Goal: Task Accomplishment & Management: Use online tool/utility

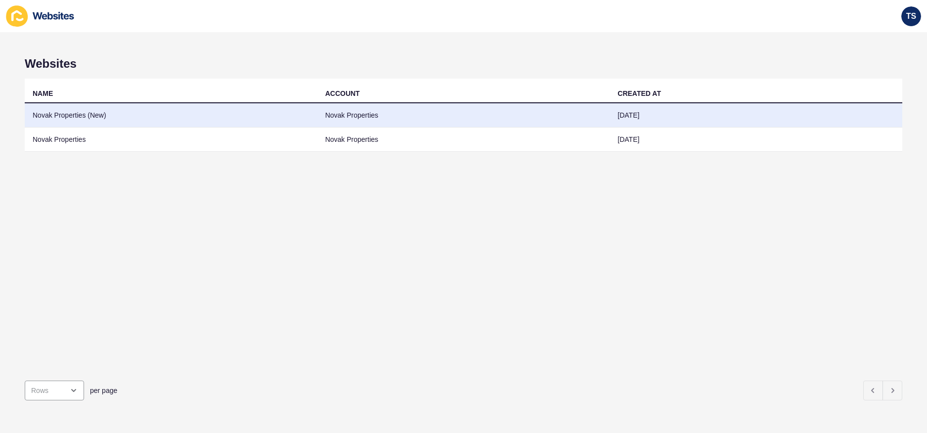
click at [194, 123] on td "Novak Properties (New)" at bounding box center [171, 115] width 293 height 24
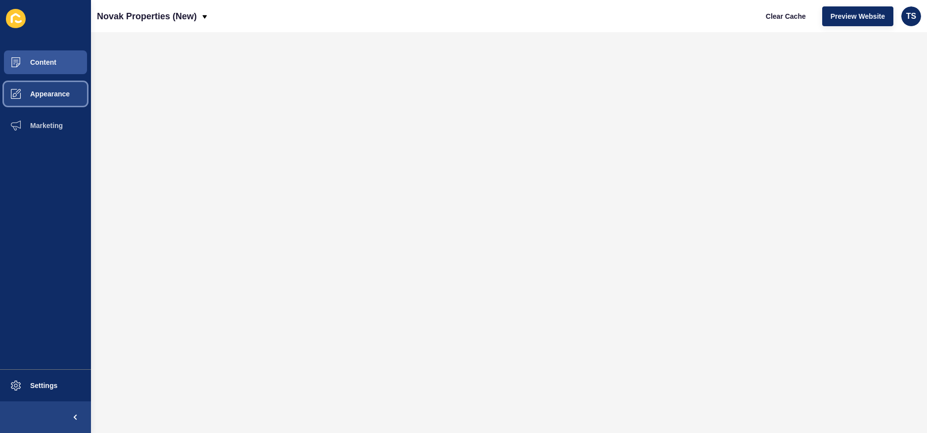
click at [73, 99] on button "Appearance" at bounding box center [45, 94] width 91 height 32
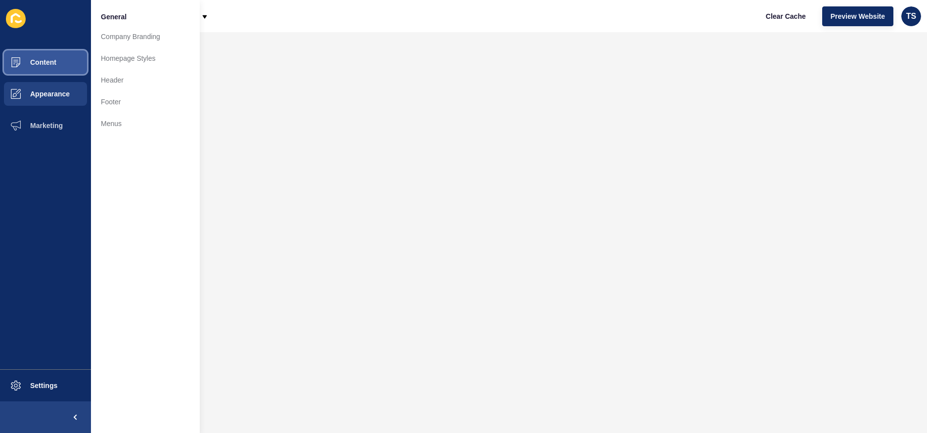
click at [50, 70] on button "Content" at bounding box center [45, 62] width 91 height 32
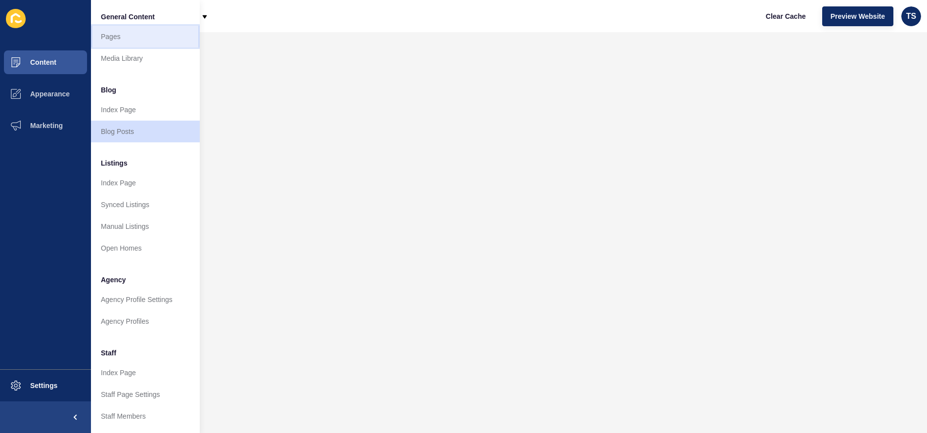
click at [125, 36] on link "Pages" at bounding box center [145, 37] width 109 height 22
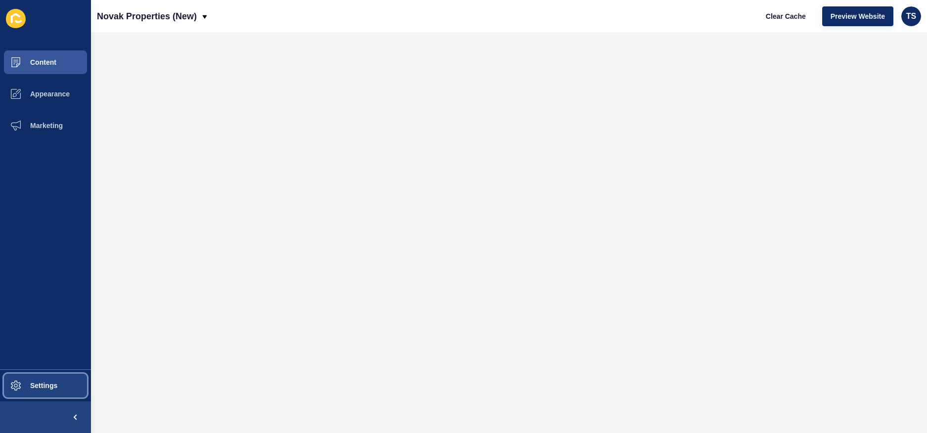
click at [45, 382] on span "Settings" at bounding box center [28, 386] width 59 height 8
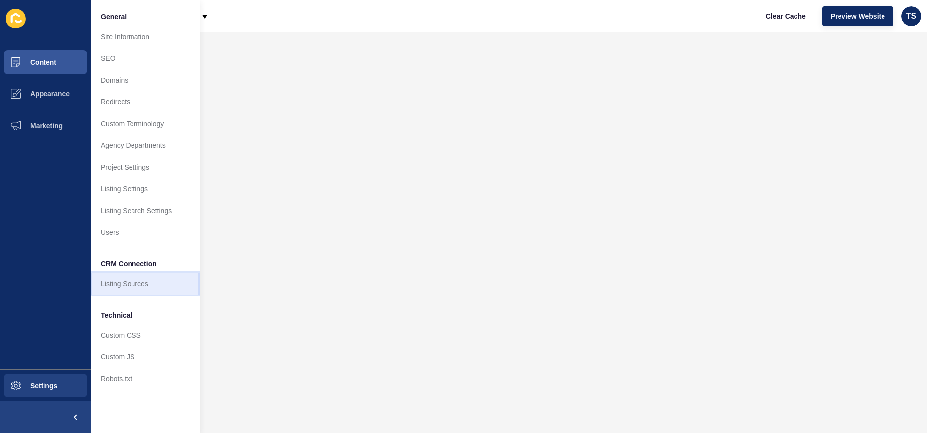
click at [150, 286] on link "Listing Sources" at bounding box center [145, 284] width 109 height 22
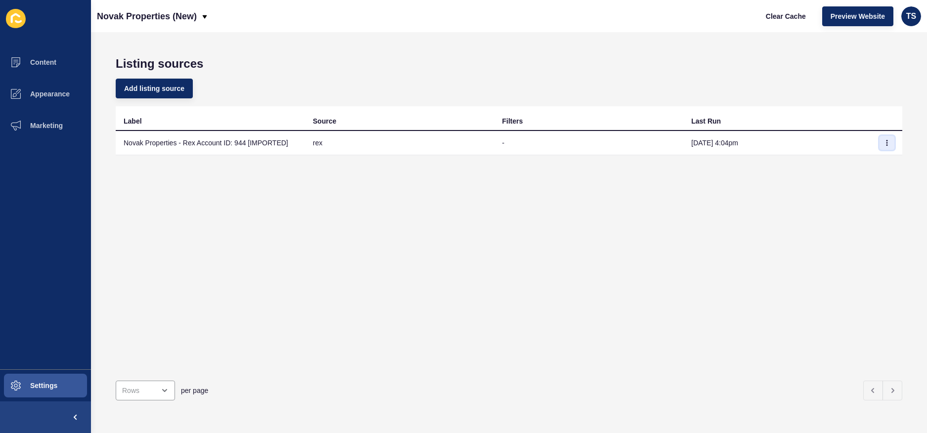
click at [886, 138] on button "button" at bounding box center [887, 143] width 15 height 14
click at [868, 165] on link "Sync now" at bounding box center [859, 163] width 69 height 22
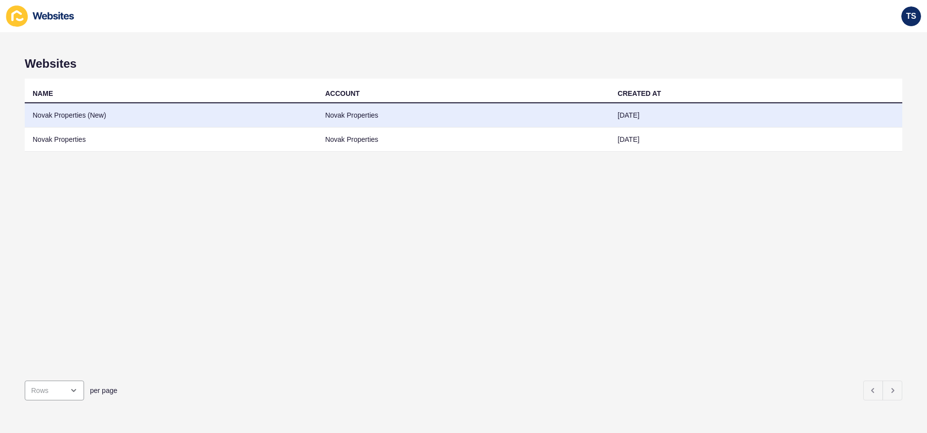
click at [92, 113] on td "Novak Properties (New)" at bounding box center [171, 115] width 293 height 24
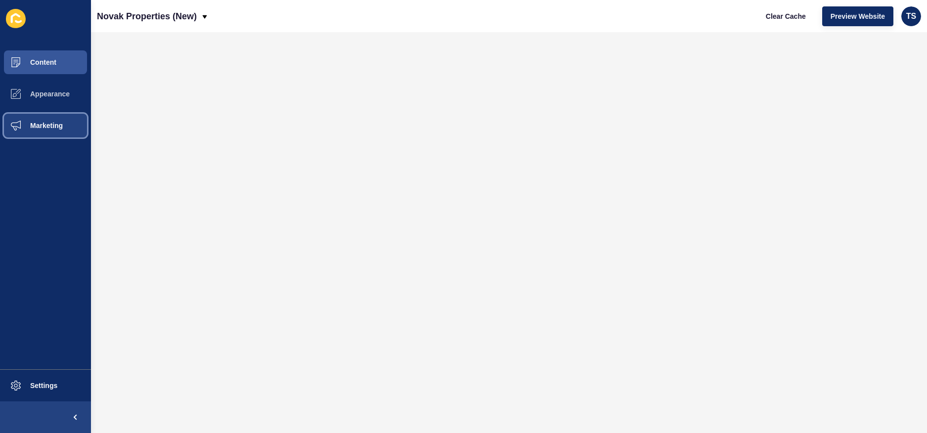
click at [48, 120] on button "Marketing" at bounding box center [45, 126] width 91 height 32
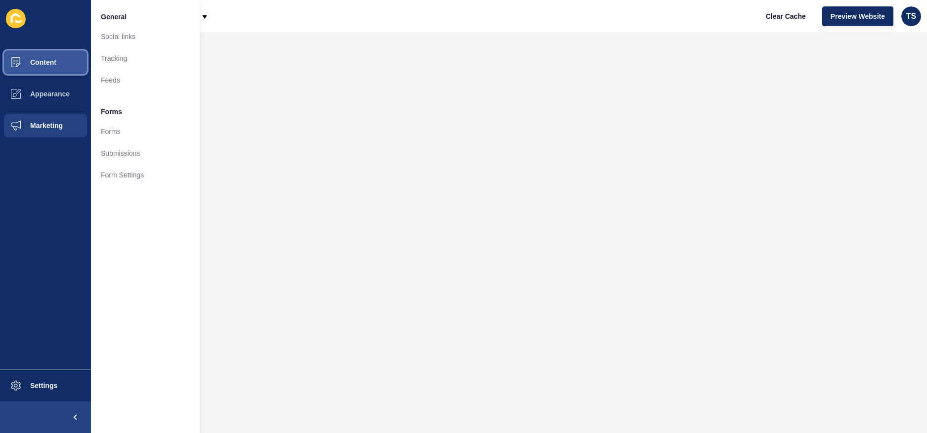
click at [48, 70] on button "Content" at bounding box center [45, 62] width 91 height 32
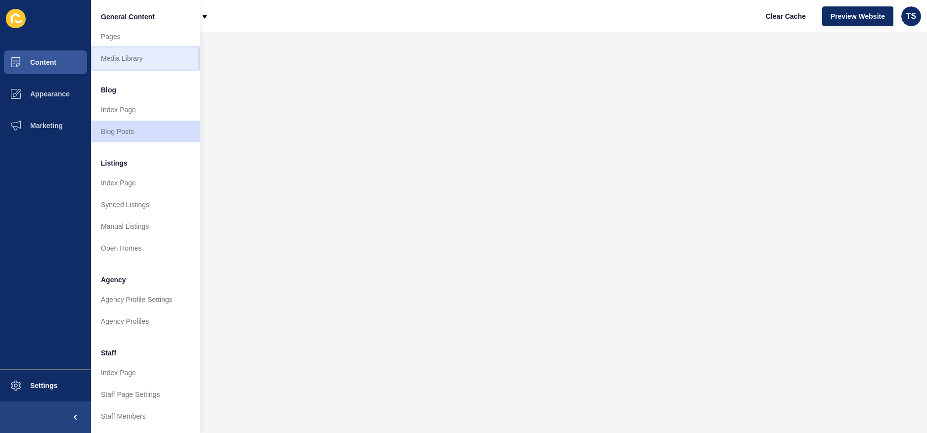
click at [147, 61] on link "Media Library" at bounding box center [145, 58] width 109 height 22
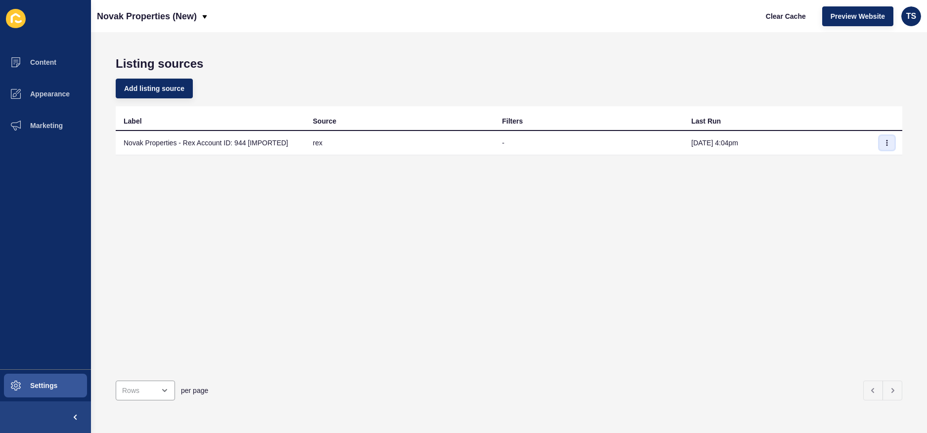
click at [884, 143] on icon "button" at bounding box center [887, 143] width 6 height 6
click at [836, 166] on link "Sync now" at bounding box center [859, 163] width 69 height 22
click at [882, 142] on button "button" at bounding box center [887, 143] width 15 height 14
click at [856, 168] on link "Sync now" at bounding box center [859, 163] width 69 height 22
click at [887, 145] on icon "button" at bounding box center [887, 142] width 0 height 5
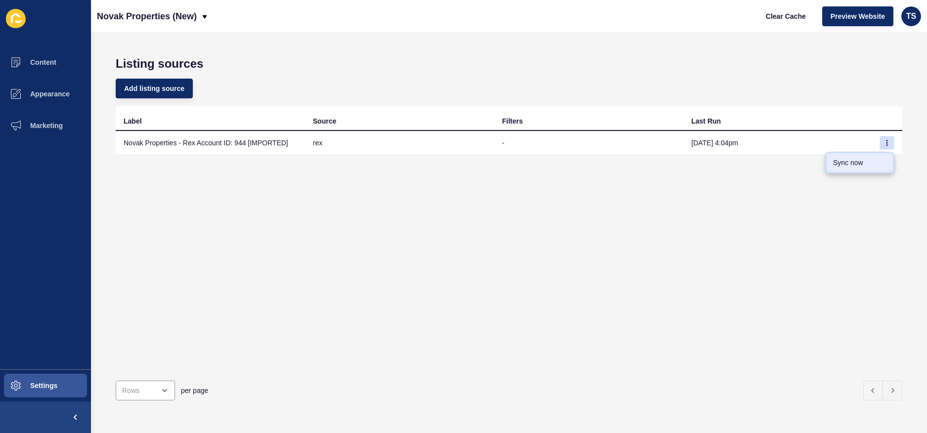
click at [860, 167] on link "Sync now" at bounding box center [859, 163] width 69 height 22
click at [880, 137] on button "button" at bounding box center [887, 143] width 15 height 14
click at [864, 164] on link "Sync now" at bounding box center [859, 163] width 69 height 22
